Goal: Communication & Community: Share content

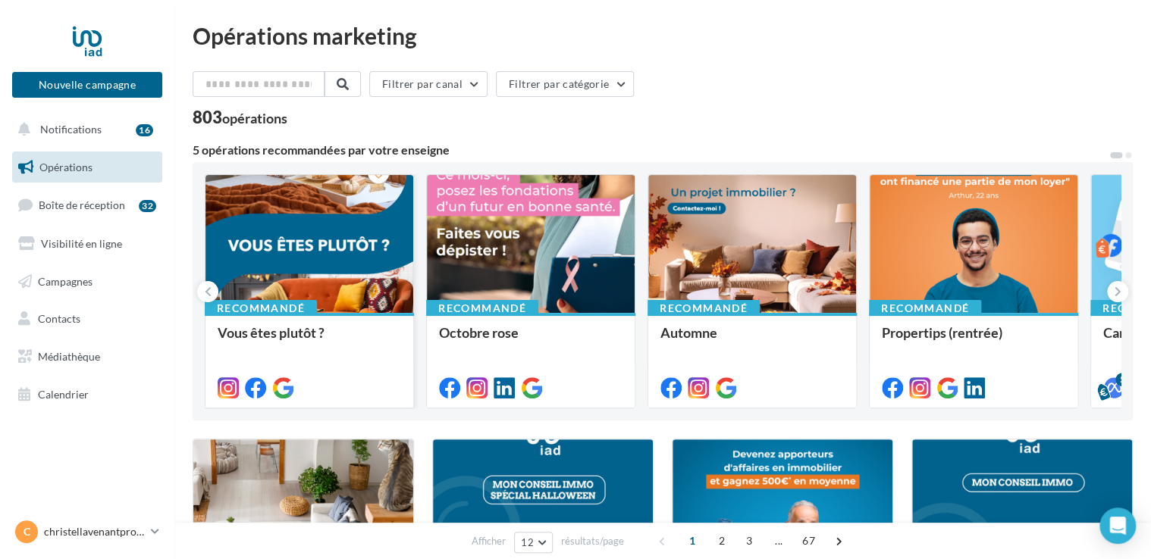
click at [318, 256] on div at bounding box center [309, 244] width 208 height 139
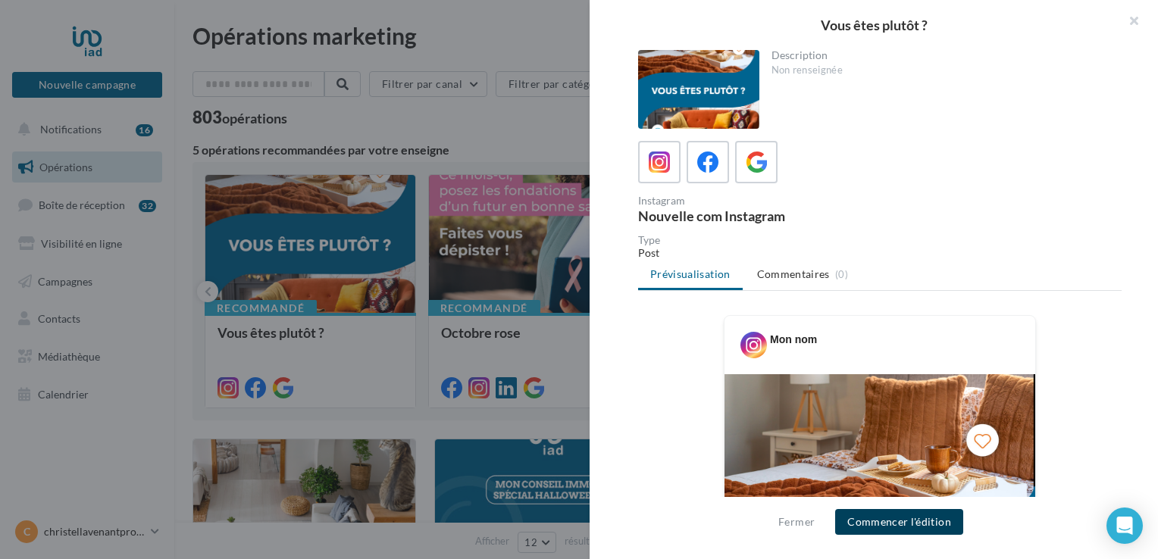
click at [864, 526] on button "Commencer l'édition" at bounding box center [899, 522] width 128 height 26
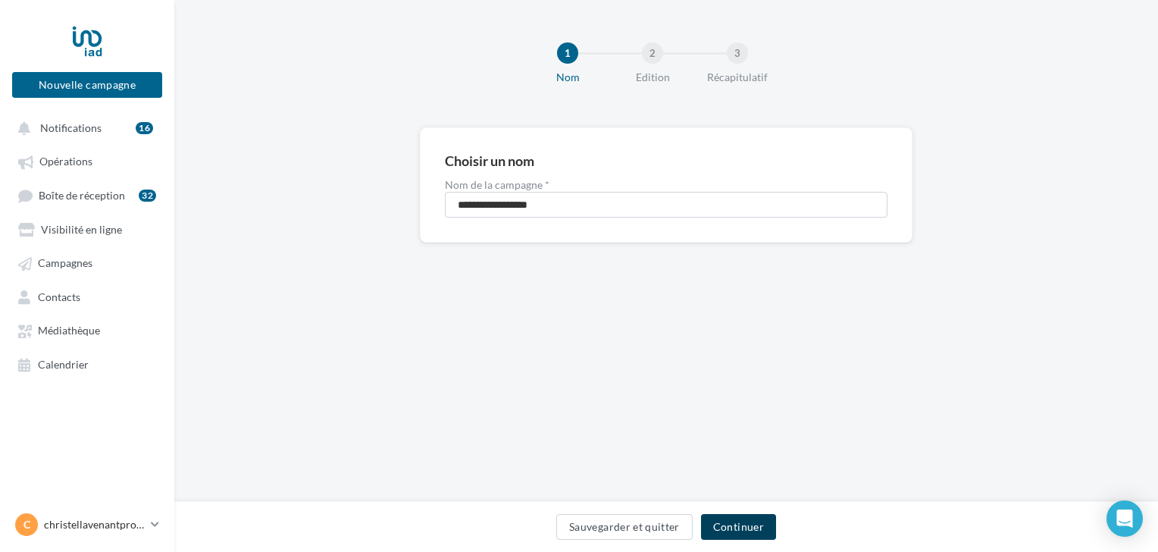
click at [713, 531] on button "Continuer" at bounding box center [738, 527] width 75 height 26
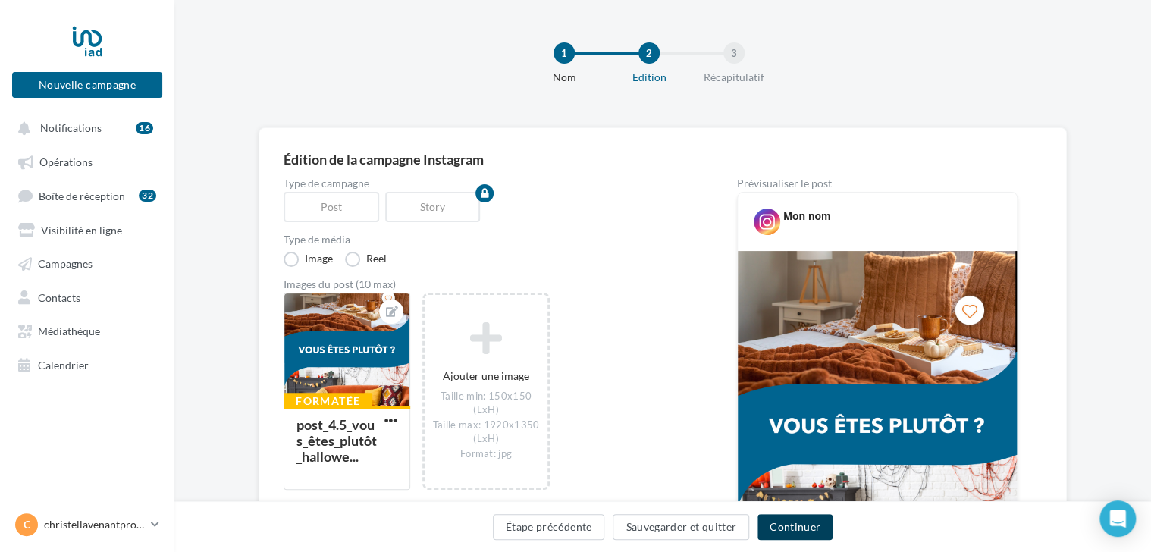
click at [782, 529] on button "Continuer" at bounding box center [794, 527] width 75 height 26
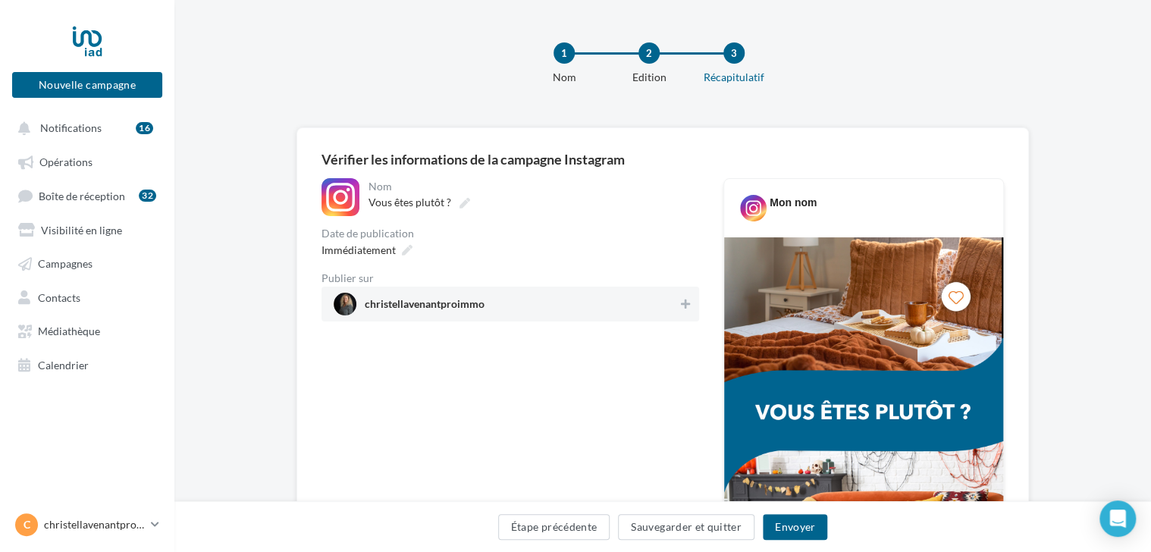
click at [439, 314] on span "christellavenantproimmo" at bounding box center [425, 307] width 120 height 17
click at [779, 529] on button "Envoyer" at bounding box center [795, 527] width 64 height 26
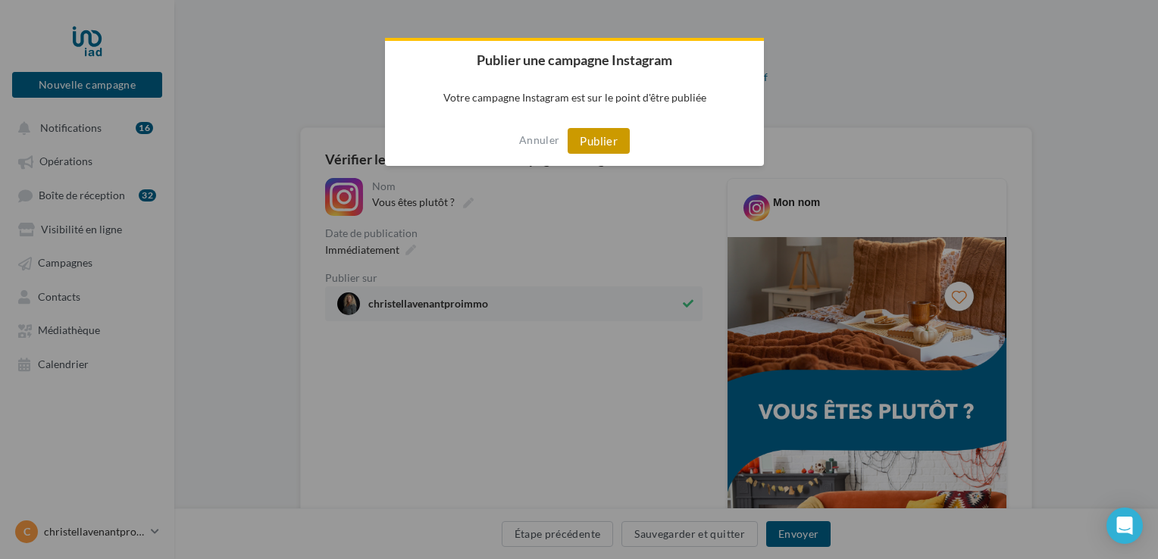
click at [610, 144] on button "Publier" at bounding box center [599, 141] width 62 height 26
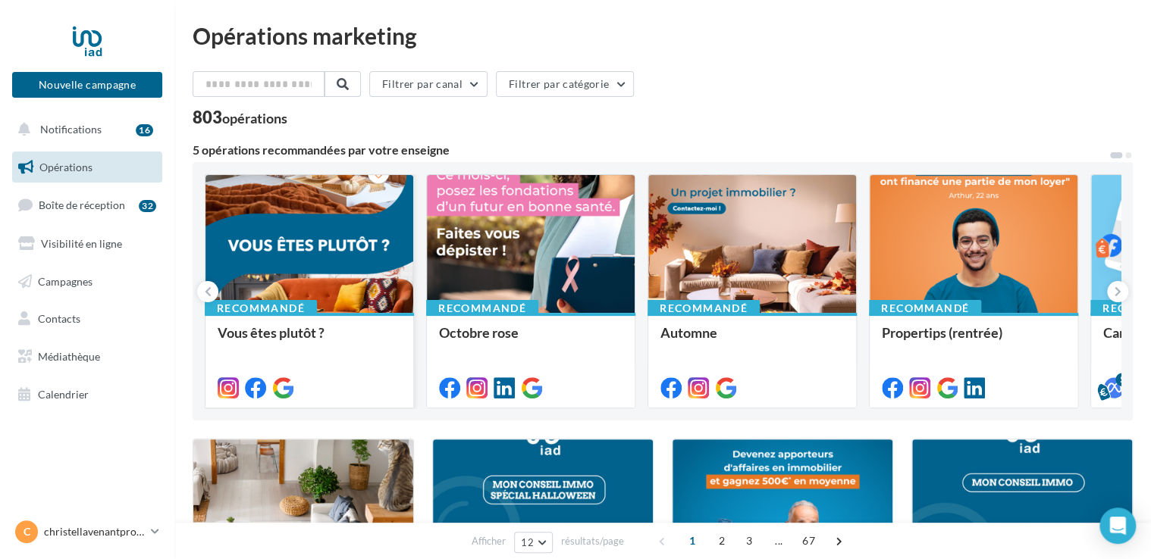
click at [293, 237] on div at bounding box center [309, 244] width 208 height 139
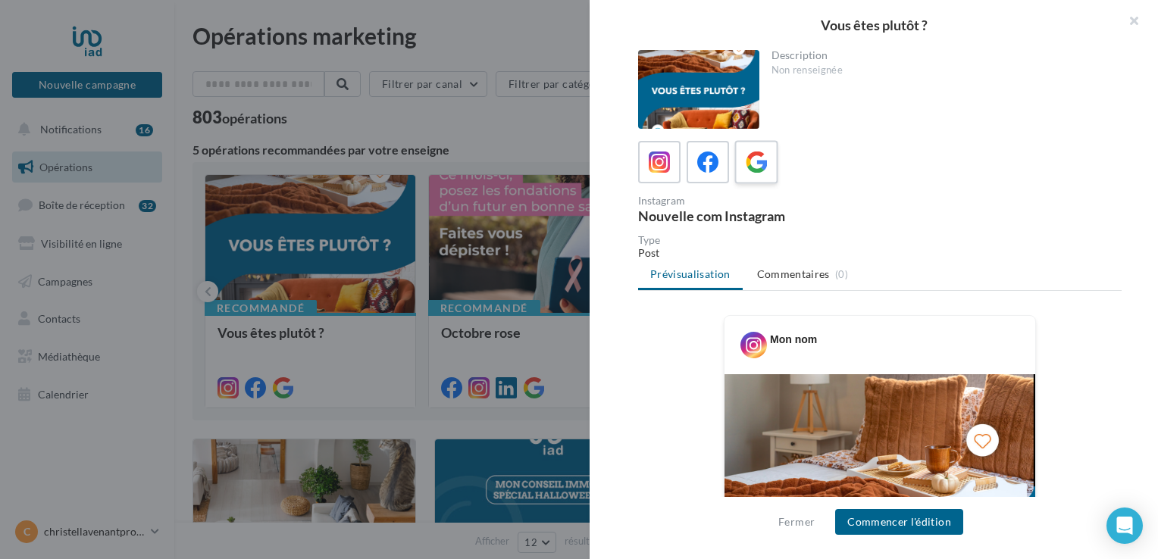
click at [752, 161] on icon at bounding box center [757, 163] width 22 height 22
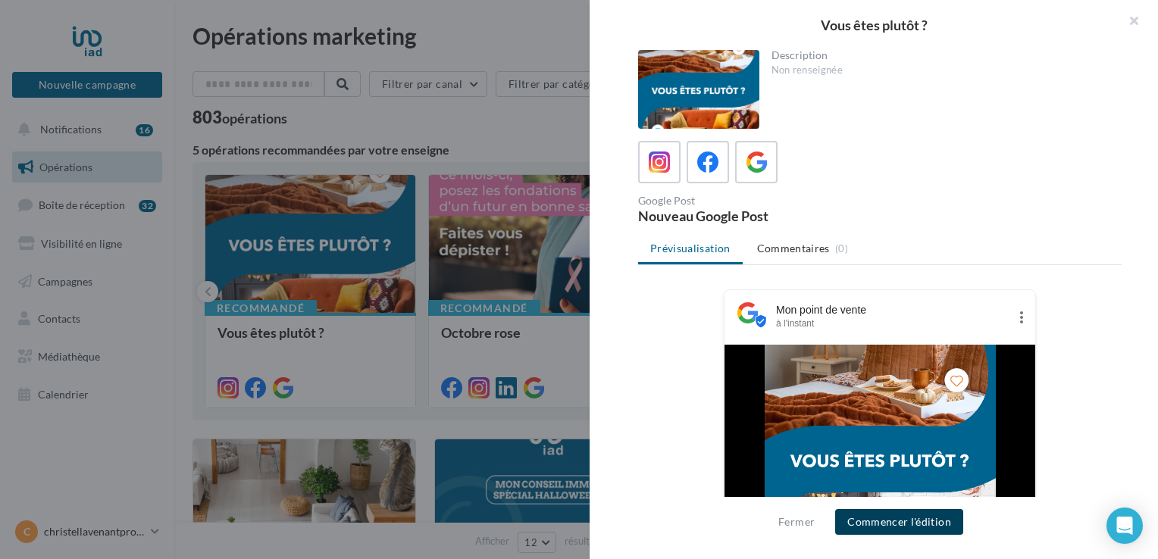
click at [868, 524] on button "Commencer l'édition" at bounding box center [899, 522] width 128 height 26
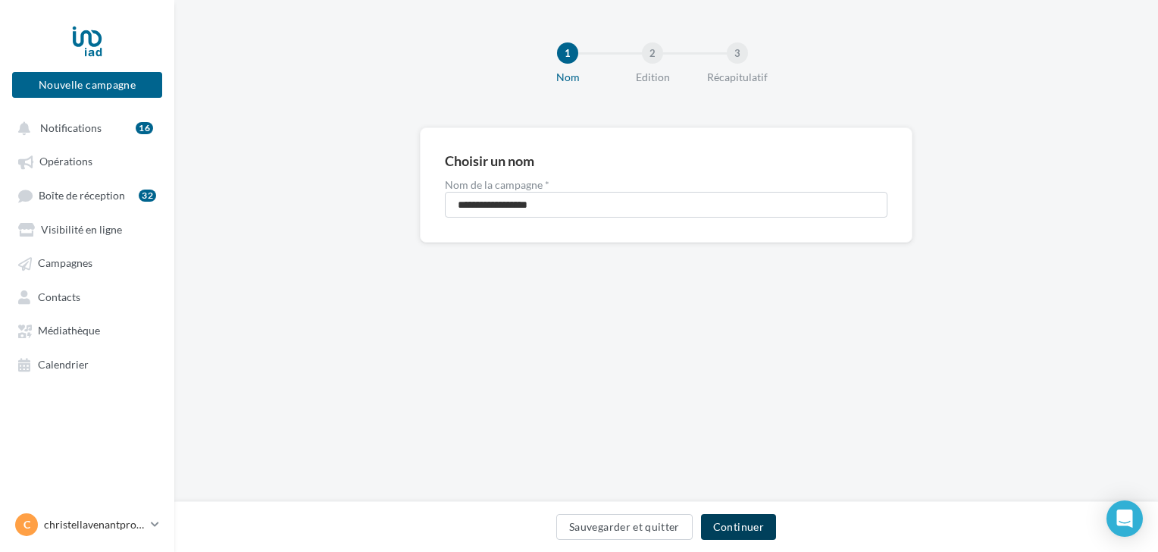
click at [713, 529] on button "Continuer" at bounding box center [738, 527] width 75 height 26
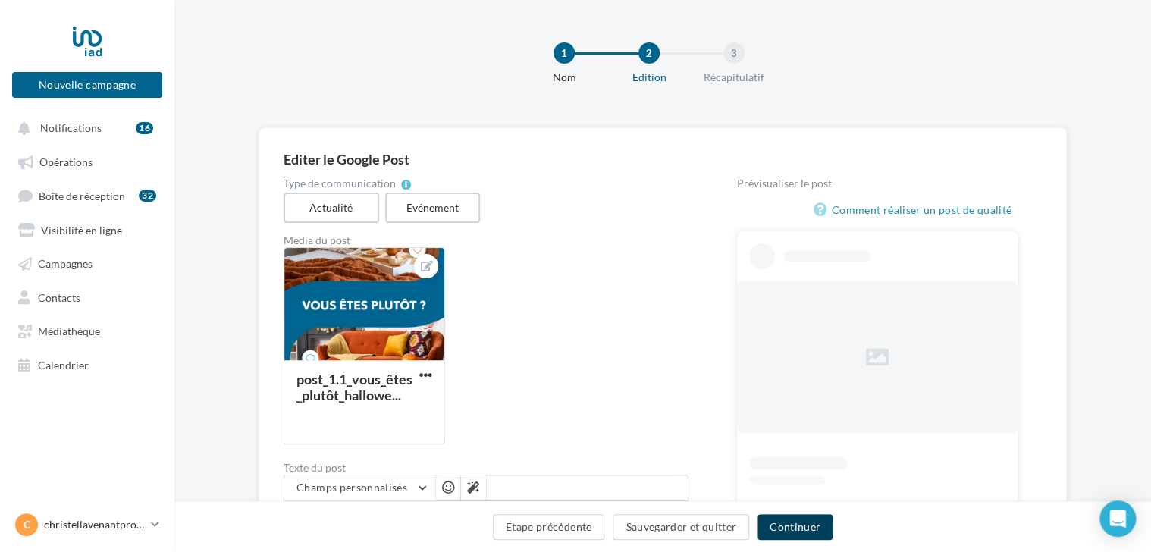
click at [781, 521] on button "Continuer" at bounding box center [794, 527] width 75 height 26
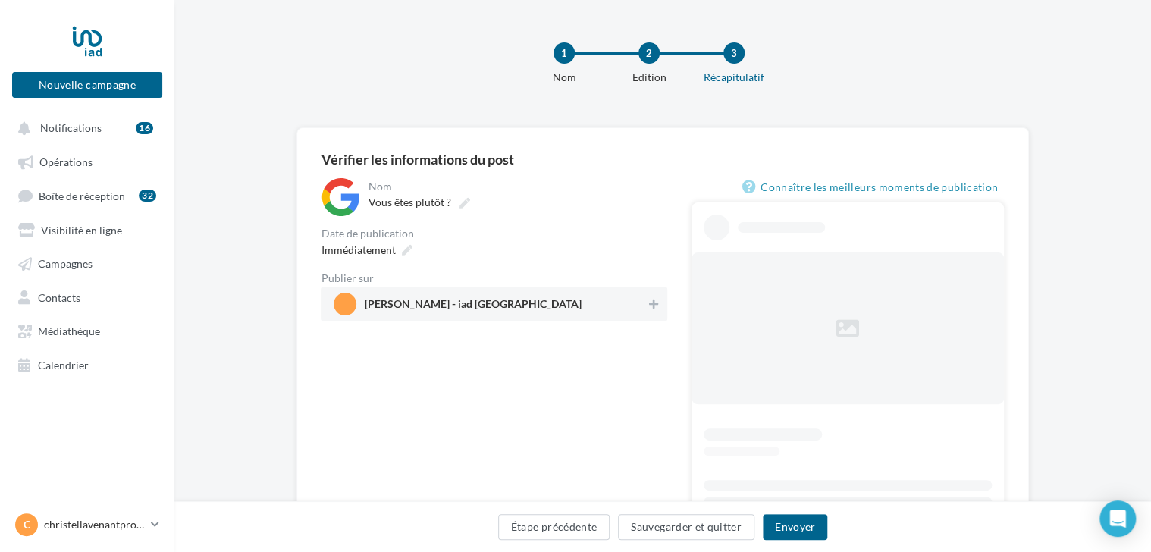
click at [478, 293] on span "Christel LAVENANT - iad France" at bounding box center [490, 304] width 312 height 23
click at [780, 526] on button "Envoyer" at bounding box center [795, 527] width 64 height 26
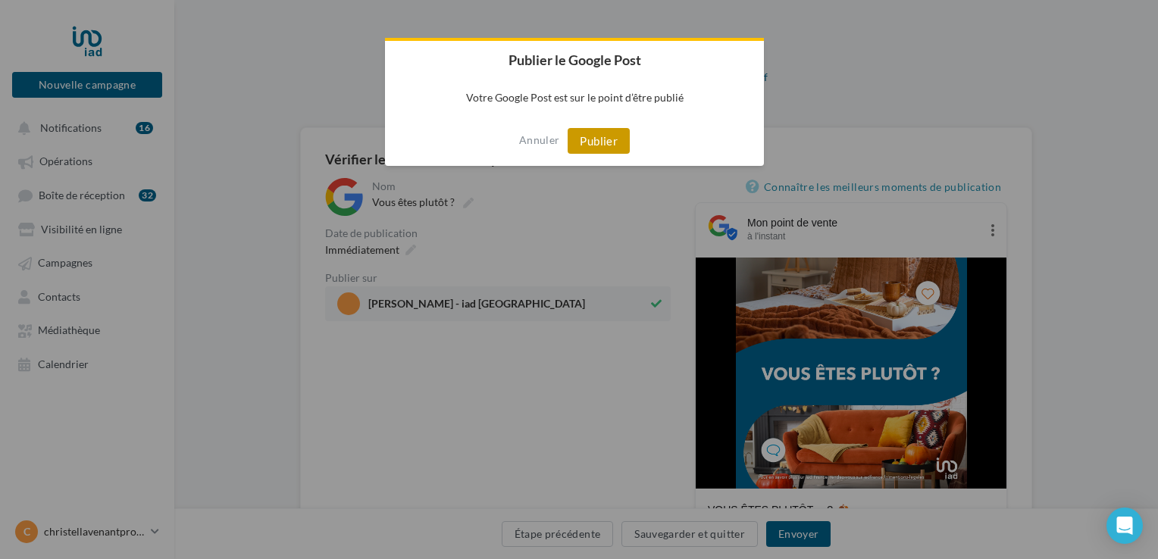
click at [590, 139] on button "Publier" at bounding box center [599, 141] width 62 height 26
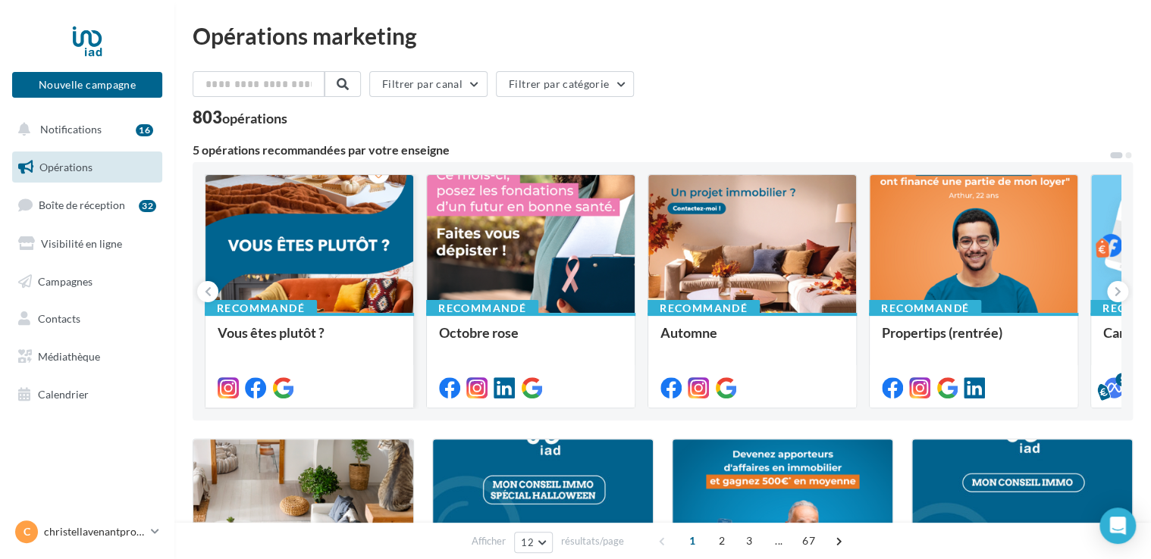
click at [331, 254] on div at bounding box center [309, 244] width 208 height 139
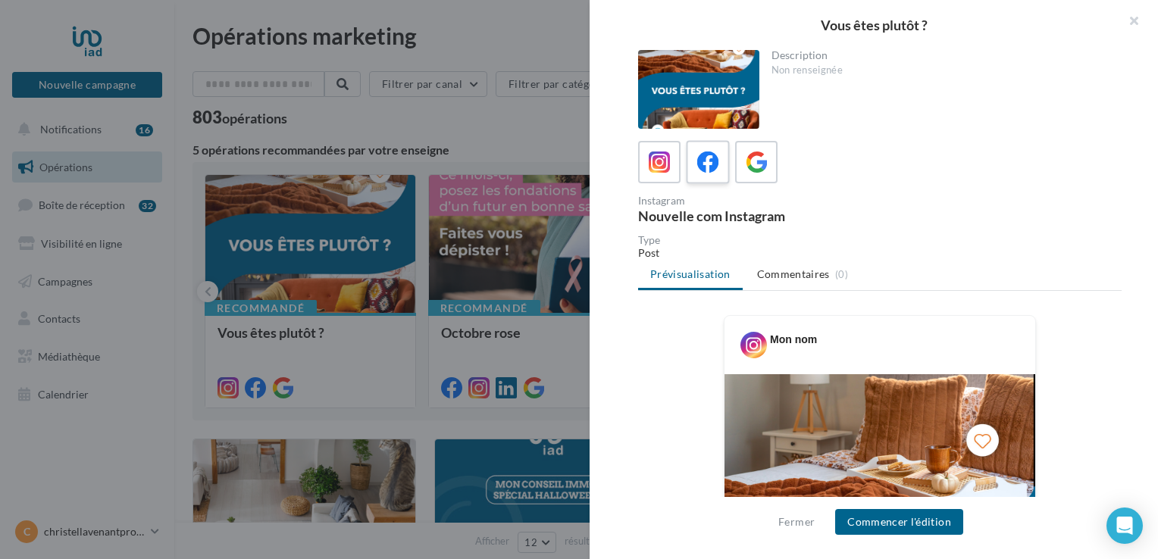
click at [716, 171] on icon at bounding box center [708, 163] width 22 height 22
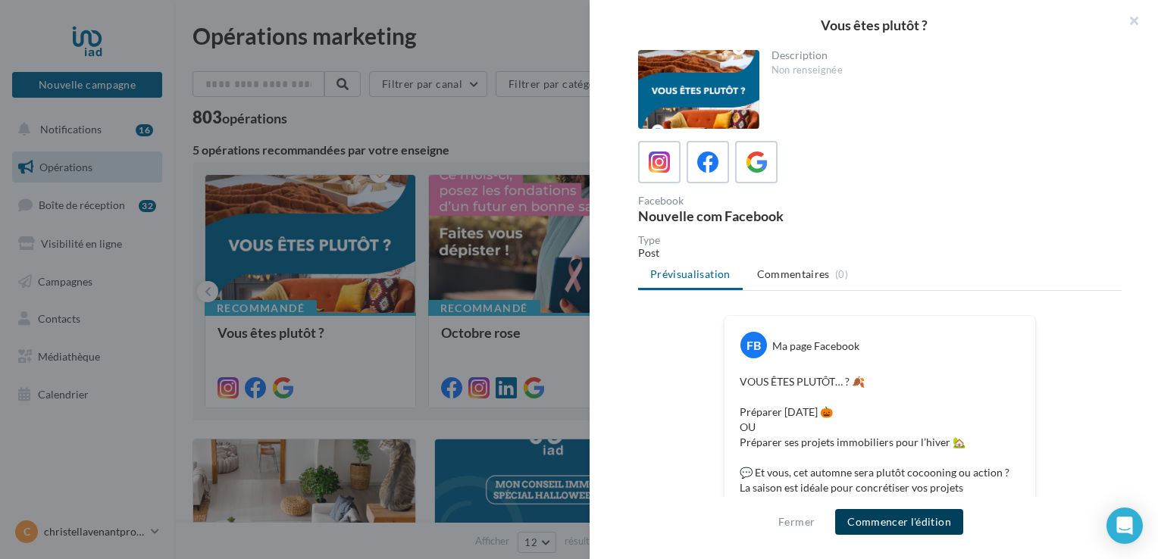
click at [887, 522] on button "Commencer l'édition" at bounding box center [899, 522] width 128 height 26
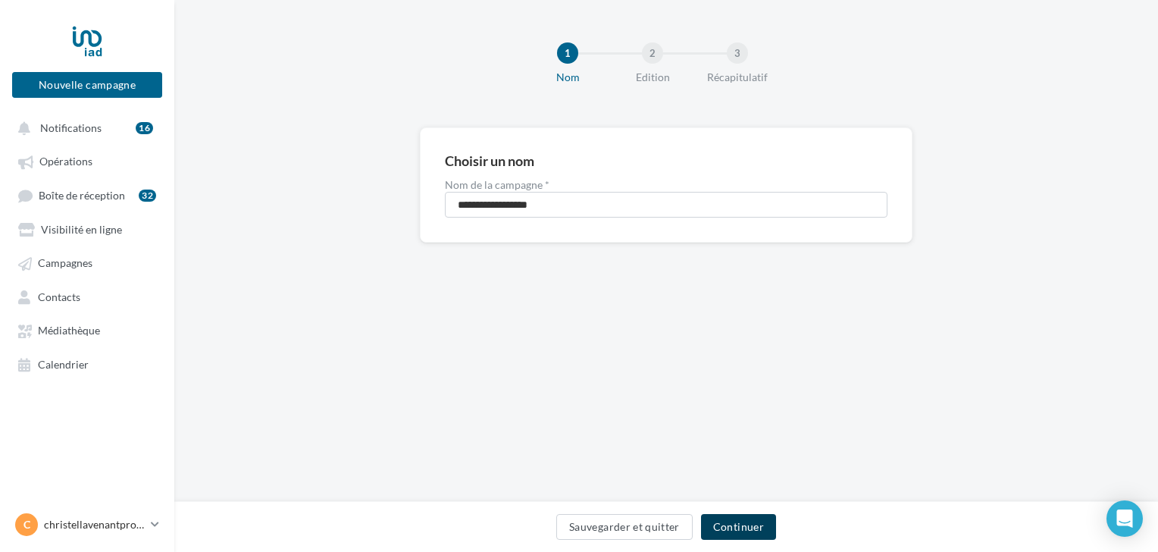
click at [759, 526] on button "Continuer" at bounding box center [738, 527] width 75 height 26
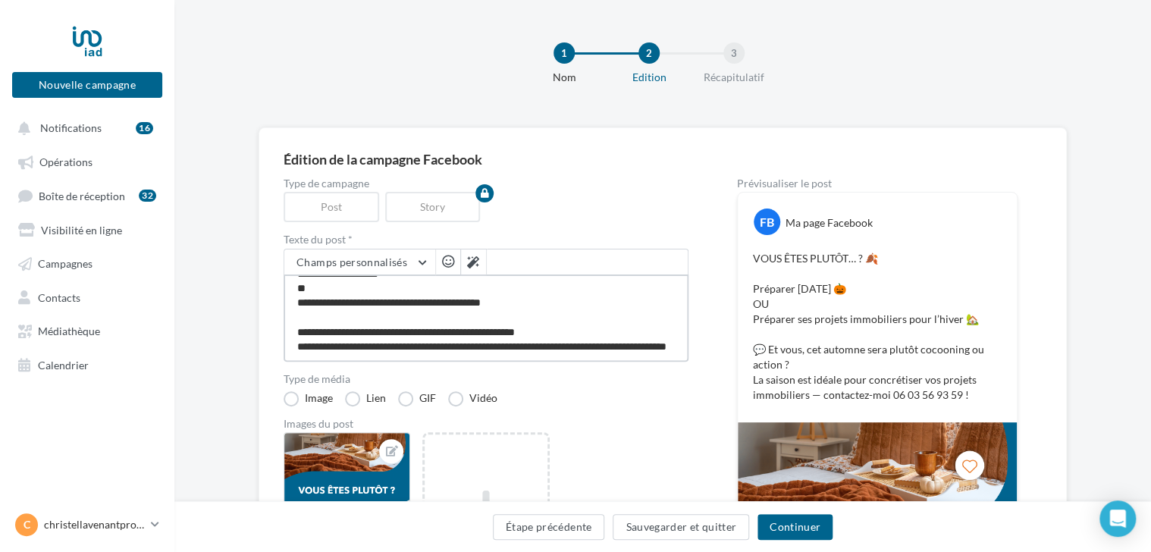
scroll to position [58, 0]
click at [587, 334] on textarea "**********" at bounding box center [486, 317] width 405 height 87
type textarea "**********"
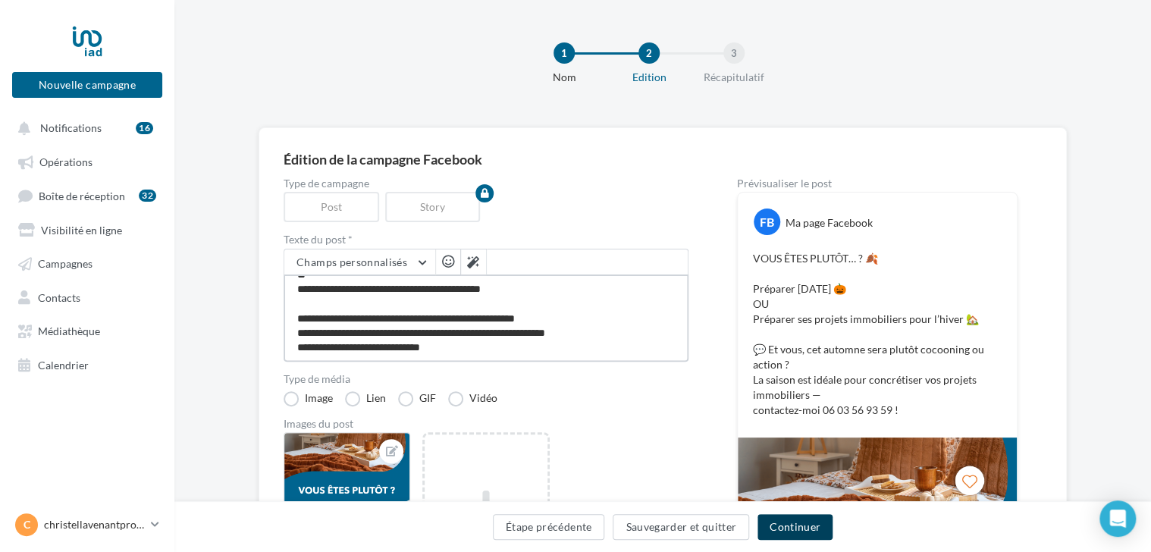
type textarea "**********"
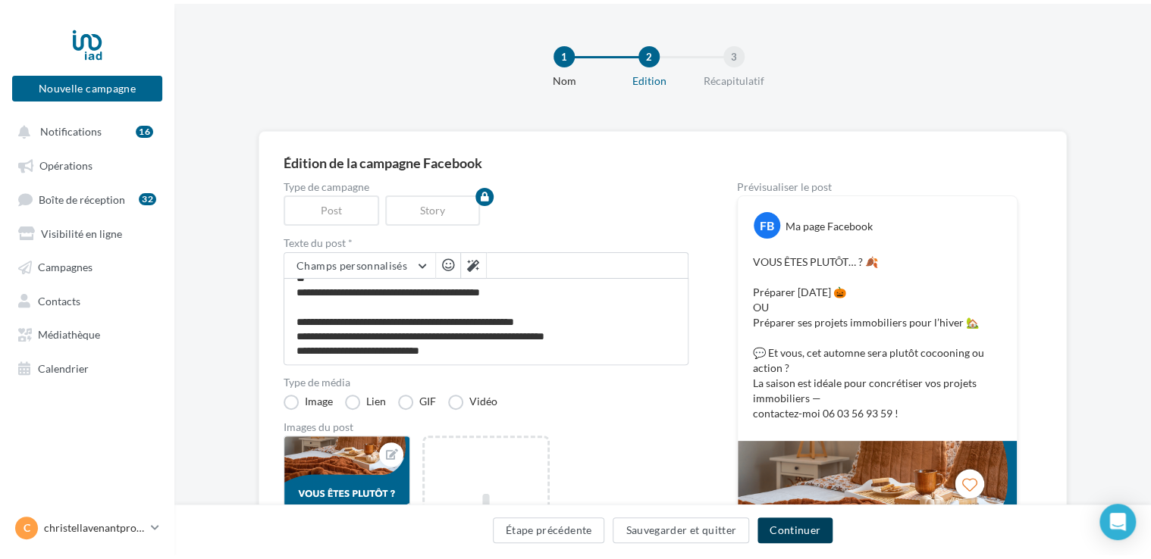
scroll to position [58, 0]
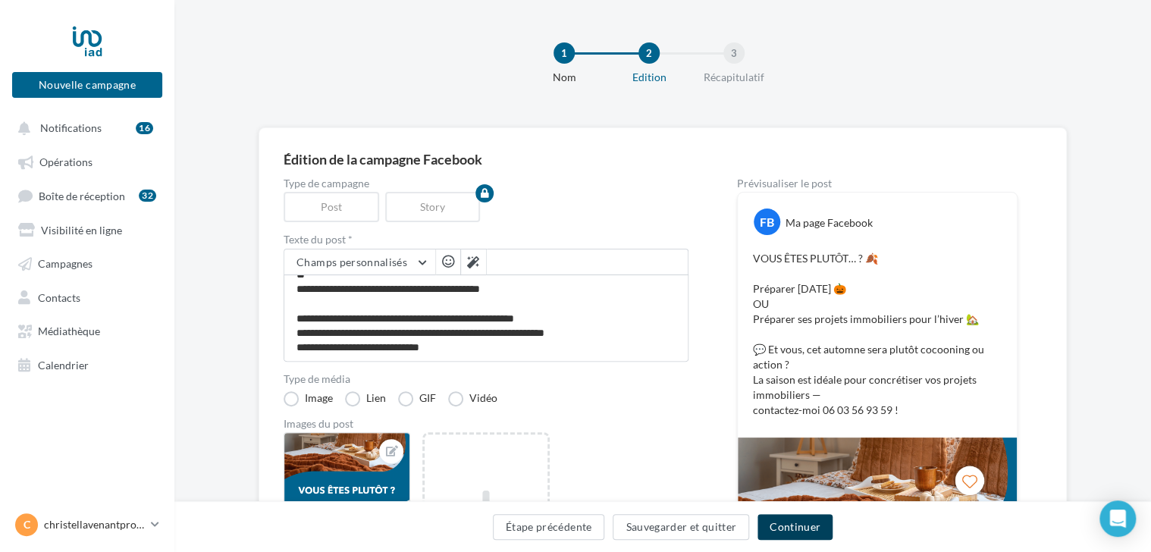
click at [770, 526] on button "Continuer" at bounding box center [794, 527] width 75 height 26
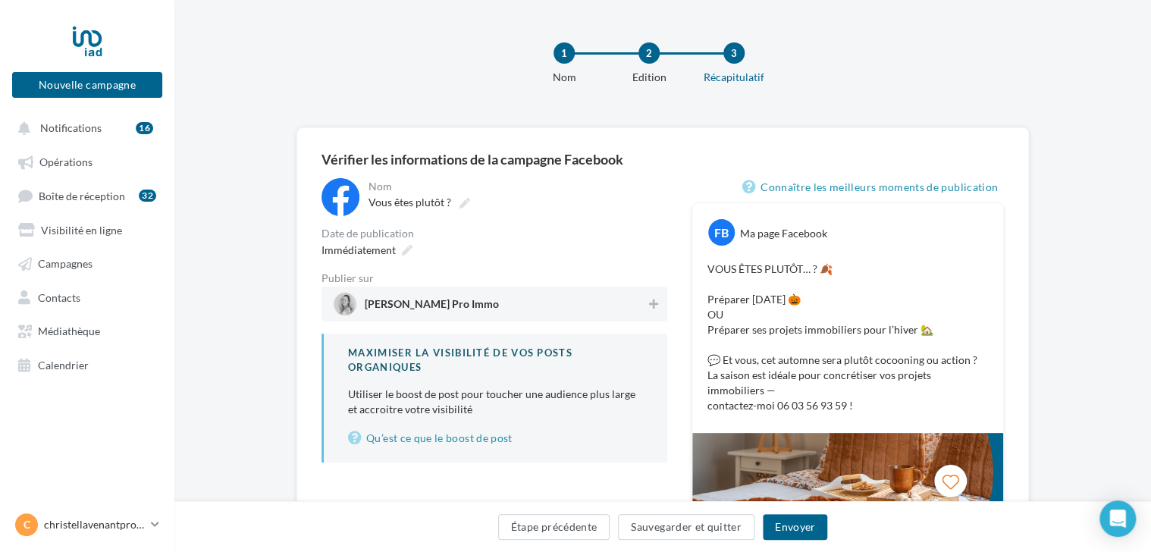
click at [449, 304] on span "Christel Lavenant Pro Immo" at bounding box center [432, 307] width 134 height 17
click at [779, 532] on button "Envoyer" at bounding box center [795, 527] width 64 height 26
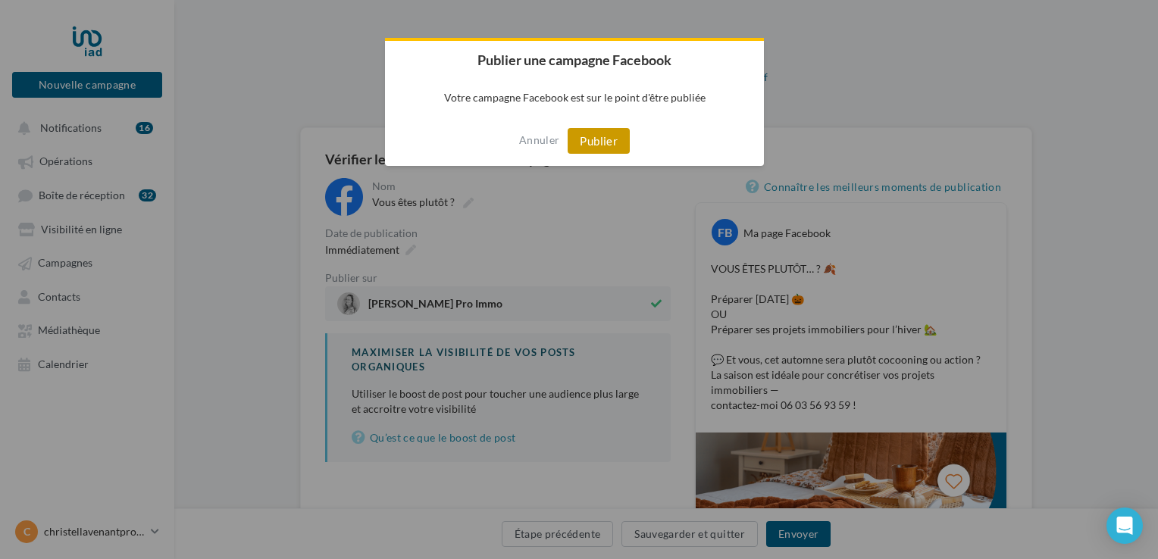
click at [600, 143] on button "Publier" at bounding box center [599, 141] width 62 height 26
